Goal: Transaction & Acquisition: Book appointment/travel/reservation

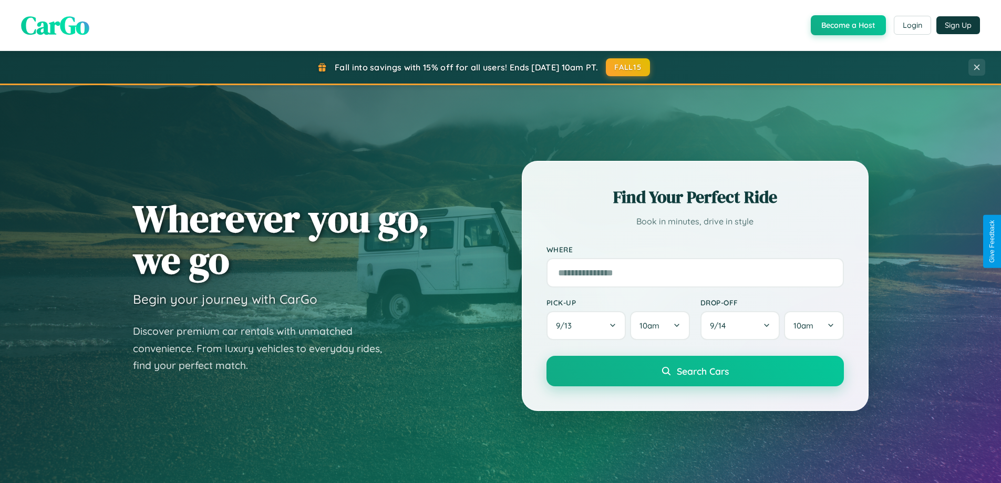
scroll to position [1231, 0]
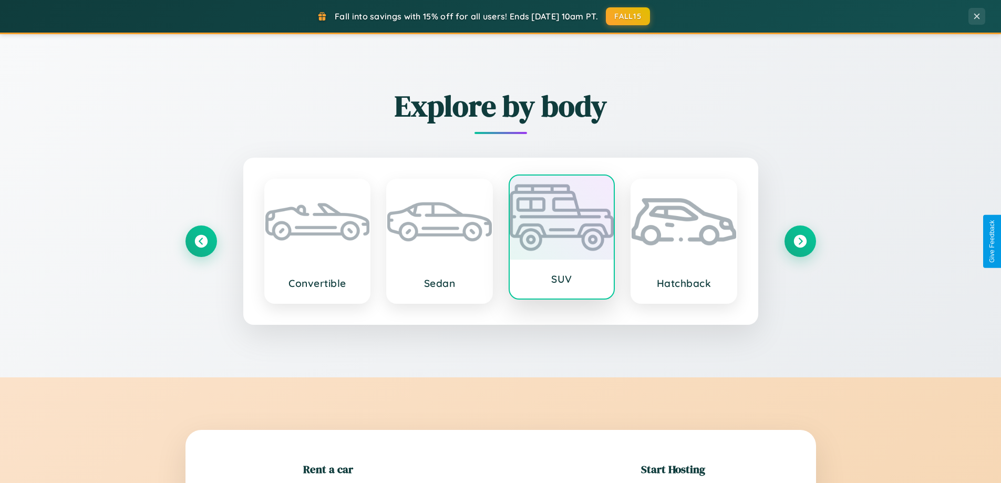
click at [561, 240] on div at bounding box center [562, 217] width 105 height 84
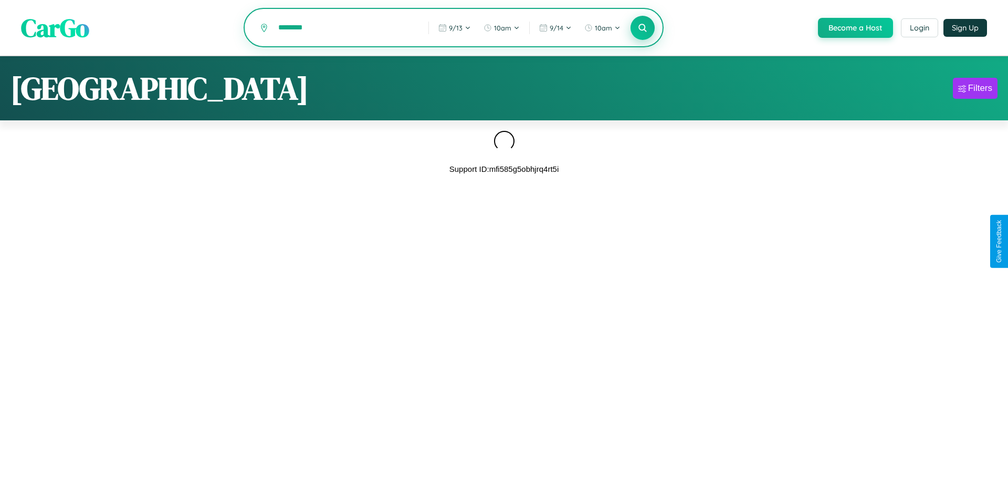
type input "********"
click at [642, 28] on icon at bounding box center [643, 28] width 10 height 10
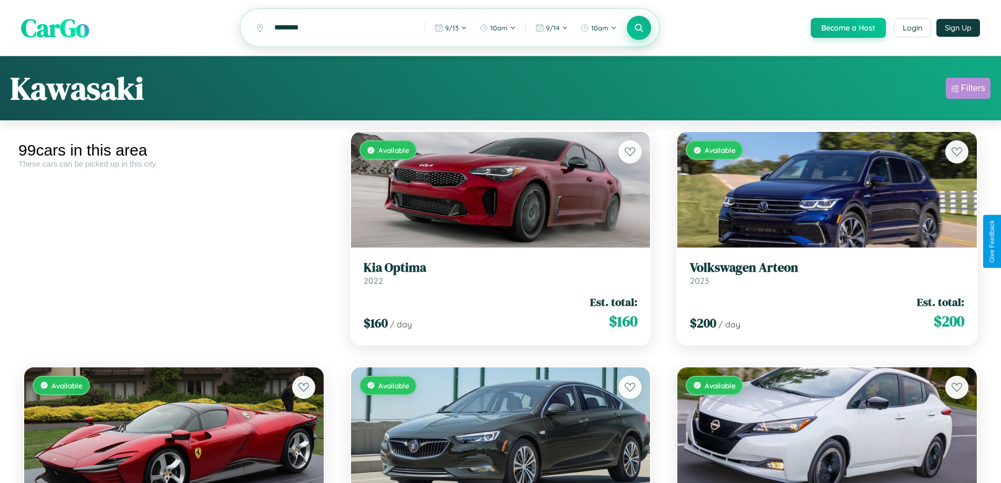
click at [968, 90] on div "Filters" at bounding box center [973, 88] width 24 height 11
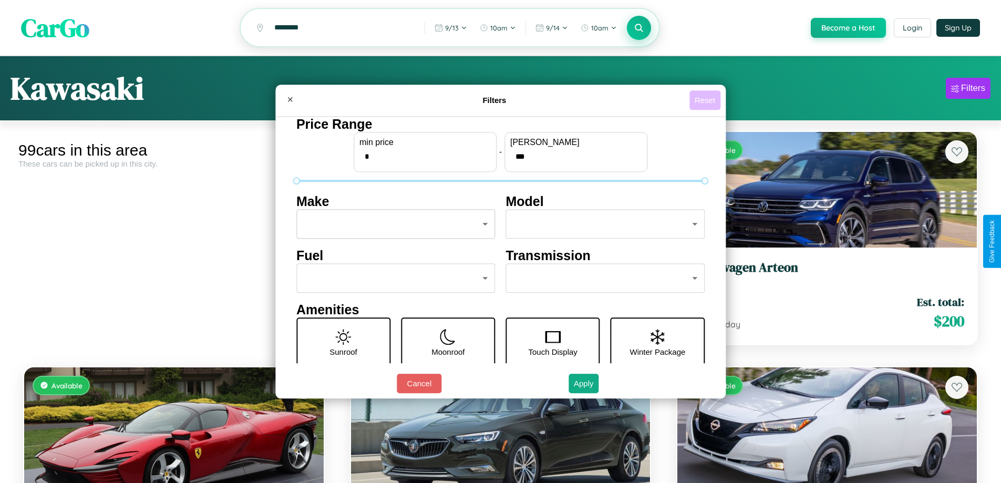
click at [706, 100] on button "Reset" at bounding box center [704, 99] width 31 height 19
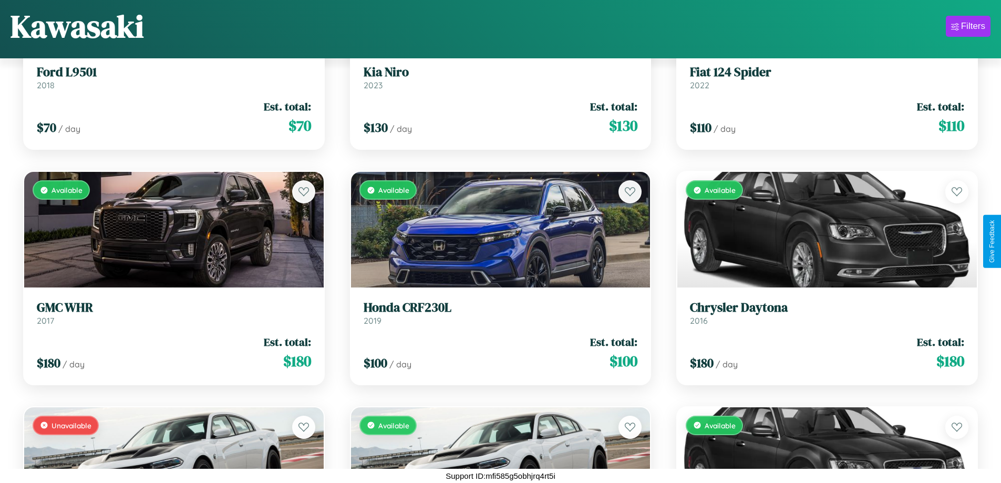
scroll to position [3205, 0]
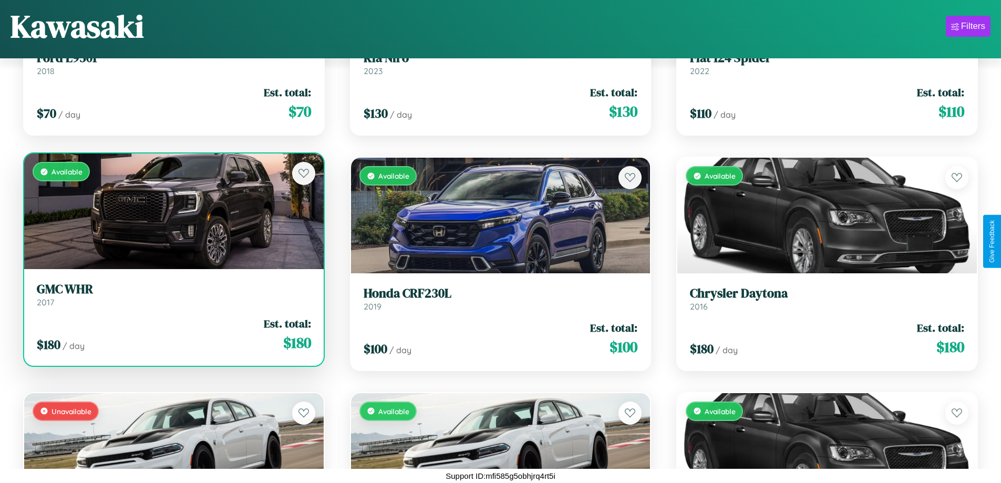
click at [172, 298] on link "GMC WHR 2017" at bounding box center [174, 295] width 274 height 26
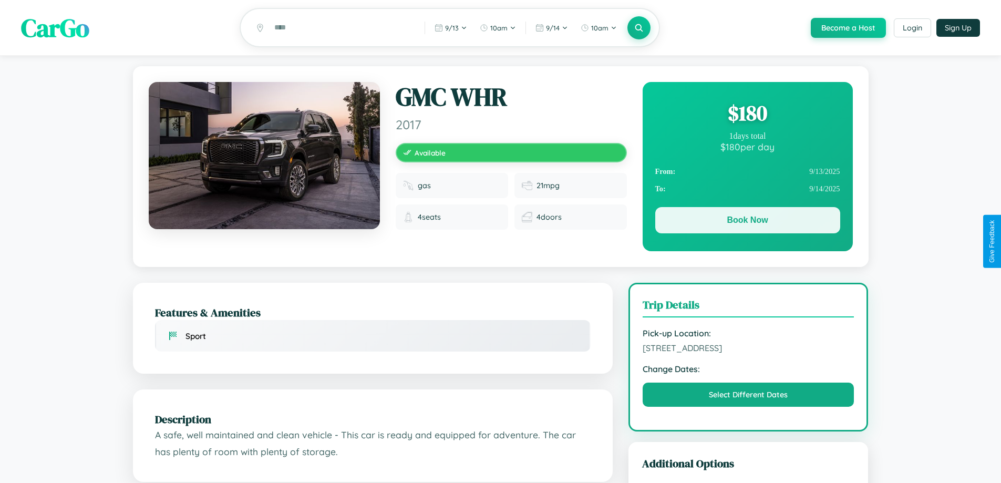
click at [747, 222] on button "Book Now" at bounding box center [747, 220] width 185 height 26
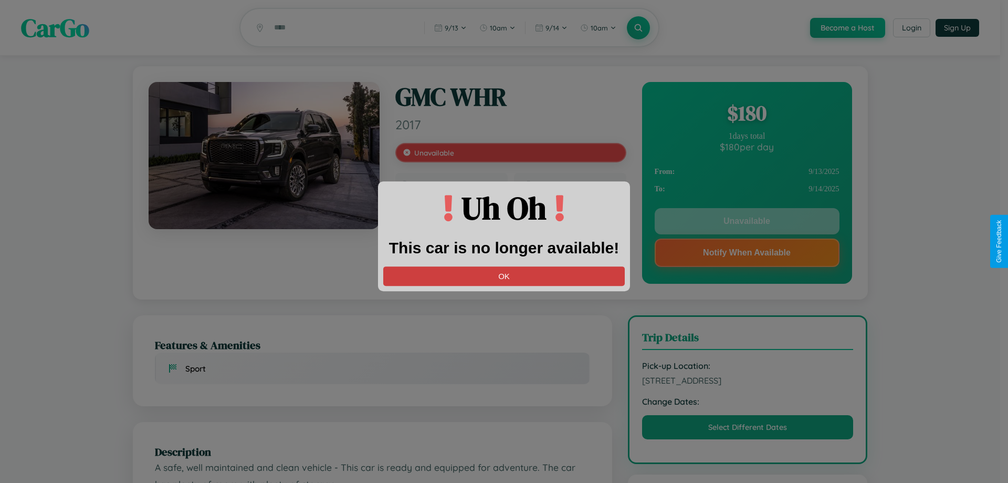
click at [504, 276] on button "OK" at bounding box center [504, 275] width 242 height 19
